Goal: Task Accomplishment & Management: Complete application form

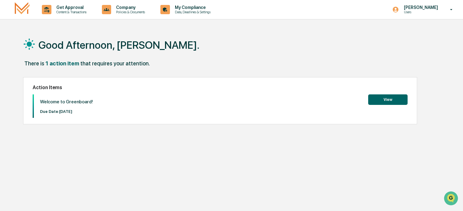
click at [390, 99] on button "View" at bounding box center [388, 99] width 39 height 10
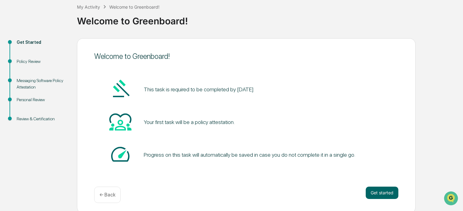
scroll to position [37, 0]
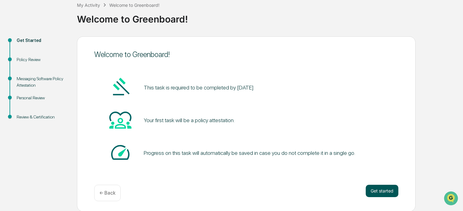
click at [372, 189] on button "Get started" at bounding box center [382, 191] width 33 height 12
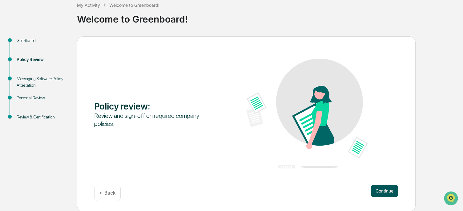
click at [377, 187] on button "Continue" at bounding box center [385, 191] width 28 height 12
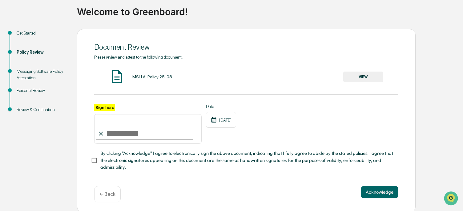
scroll to position [48, 0]
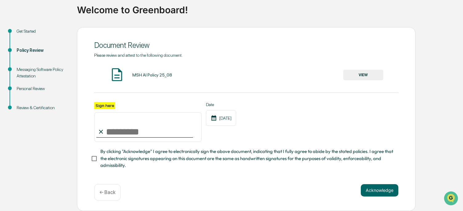
click at [361, 73] on button "VIEW" at bounding box center [364, 75] width 40 height 10
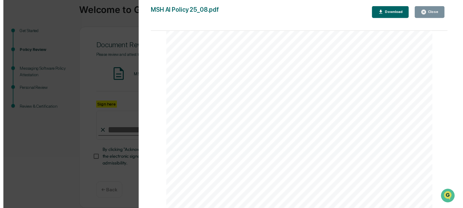
scroll to position [925, 0]
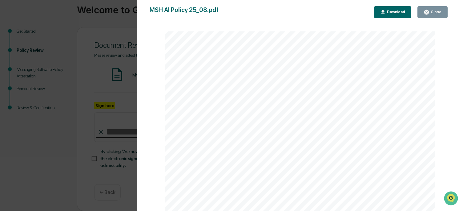
drag, startPoint x: 203, startPoint y: 156, endPoint x: 214, endPoint y: 160, distance: 12.0
click at [214, 160] on div "AI Policy Generative Artificial Intelligence [PERSON_NAME] & Co., Member FINRA/…" at bounding box center [300, 36] width 271 height 350
click at [435, 11] on div "Close" at bounding box center [436, 12] width 12 height 4
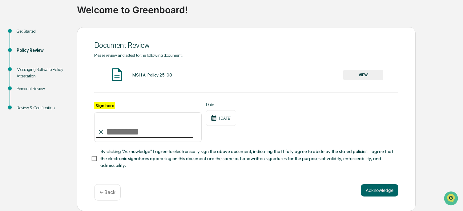
click at [107, 129] on input "Sign here" at bounding box center [148, 127] width 108 height 30
type input "**********"
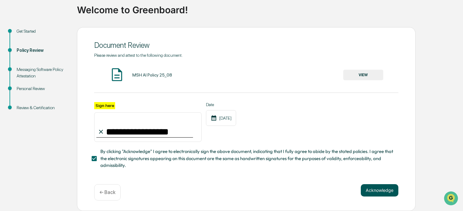
click at [375, 189] on button "Acknowledge" at bounding box center [380, 190] width 38 height 12
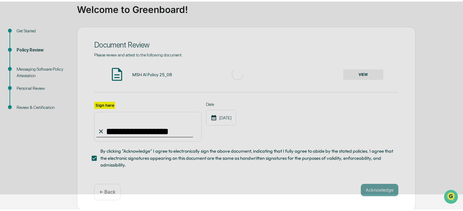
scroll to position [37, 0]
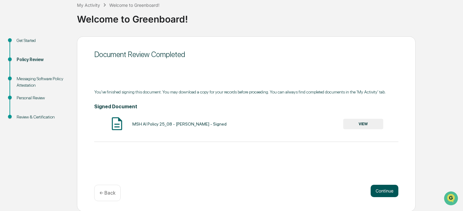
click at [378, 190] on button "Continue" at bounding box center [385, 191] width 28 height 12
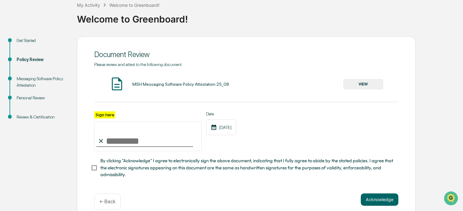
click at [370, 86] on button "VIEW" at bounding box center [364, 84] width 40 height 10
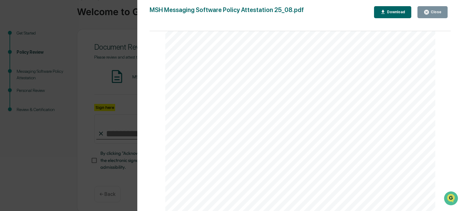
scroll to position [48, 0]
click at [431, 12] on div "Close" at bounding box center [436, 12] width 12 height 4
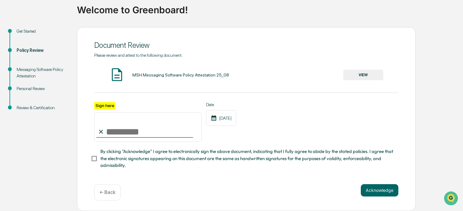
click at [141, 127] on input "Sign here" at bounding box center [148, 127] width 108 height 30
type input "**********"
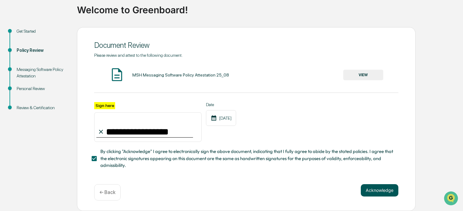
click at [365, 192] on button "Acknowledge" at bounding box center [380, 190] width 38 height 12
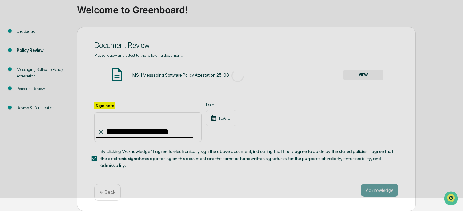
scroll to position [37, 0]
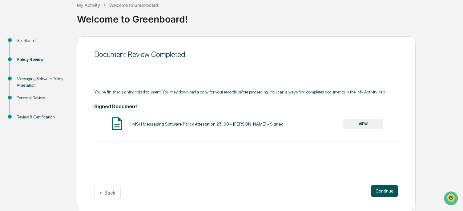
click at [381, 188] on button "Continue" at bounding box center [385, 191] width 28 height 12
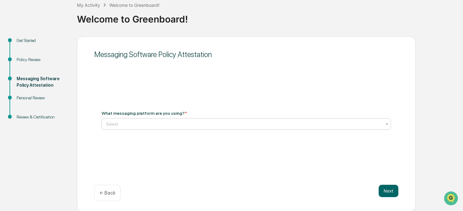
click at [387, 123] on icon at bounding box center [387, 124] width 2 height 2
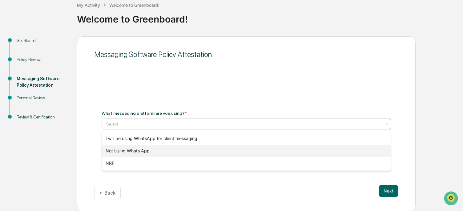
click at [161, 152] on div "Not Using Whats App" at bounding box center [246, 151] width 289 height 12
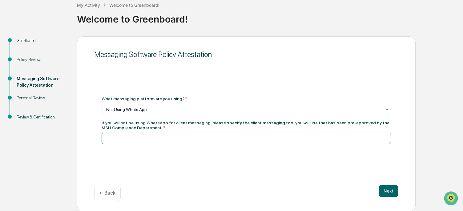
click at [158, 140] on input at bounding box center [247, 138] width 290 height 11
type input "**********"
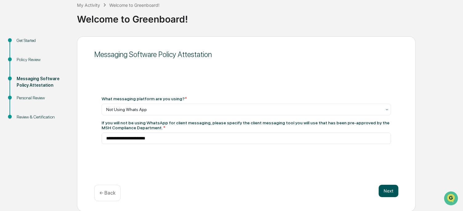
click at [391, 190] on button "Next" at bounding box center [389, 191] width 20 height 12
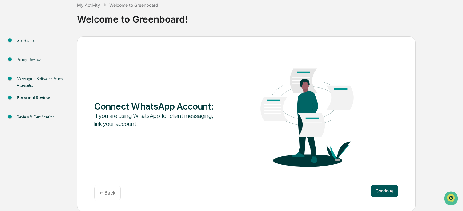
click at [382, 187] on button "Continue" at bounding box center [385, 191] width 28 height 12
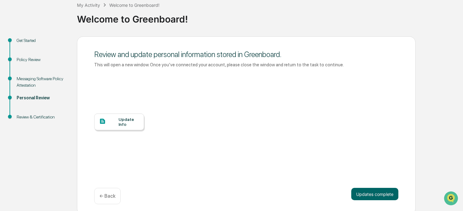
click at [118, 120] on div at bounding box center [108, 122] width 19 height 8
click at [361, 195] on button "Updates complete" at bounding box center [375, 194] width 47 height 12
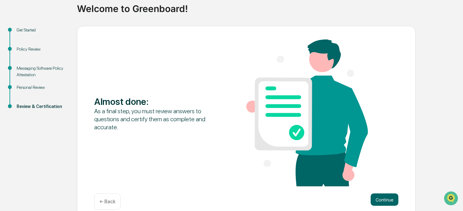
scroll to position [57, 0]
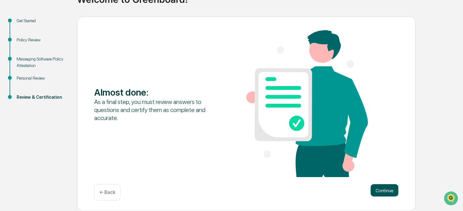
click at [380, 189] on button "Continue" at bounding box center [385, 190] width 28 height 12
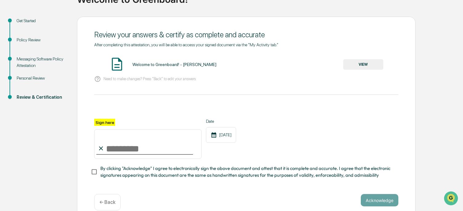
click at [354, 65] on button "VIEW" at bounding box center [364, 64] width 40 height 10
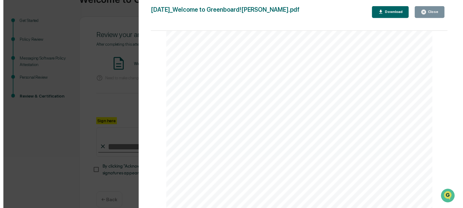
scroll to position [0, 0]
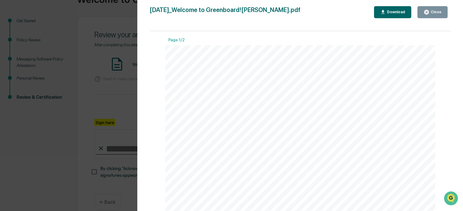
click at [439, 12] on div "Close" at bounding box center [436, 12] width 12 height 4
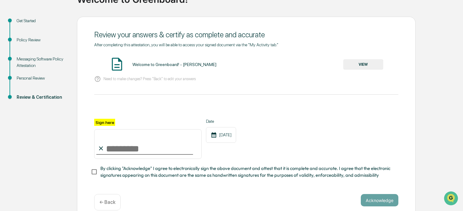
click at [138, 153] on input "Sign here" at bounding box center [148, 144] width 108 height 30
type input "**********"
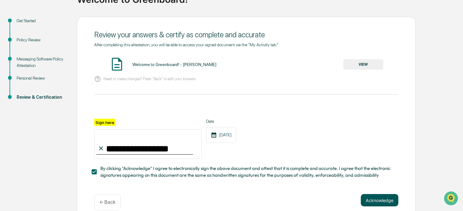
click at [380, 202] on button "Acknowledge" at bounding box center [380, 200] width 38 height 12
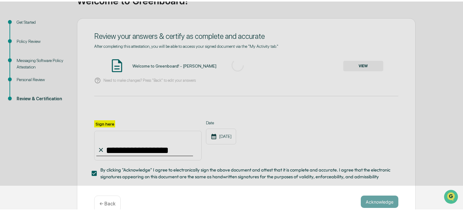
scroll to position [37, 0]
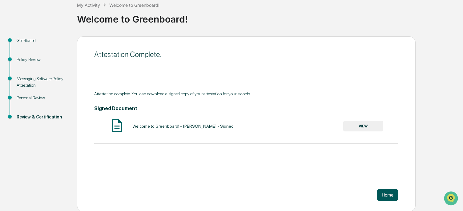
click at [383, 193] on button "Home" at bounding box center [388, 195] width 22 height 12
